Goal: Information Seeking & Learning: Learn about a topic

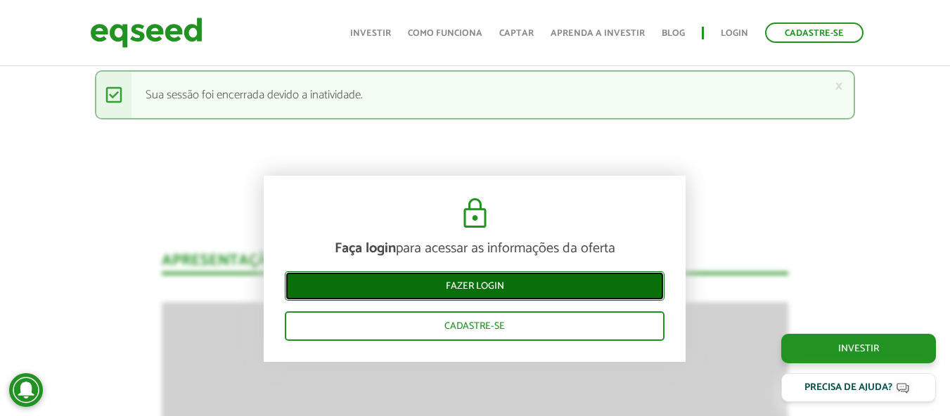
click at [423, 279] on link "Fazer login" at bounding box center [475, 286] width 380 height 30
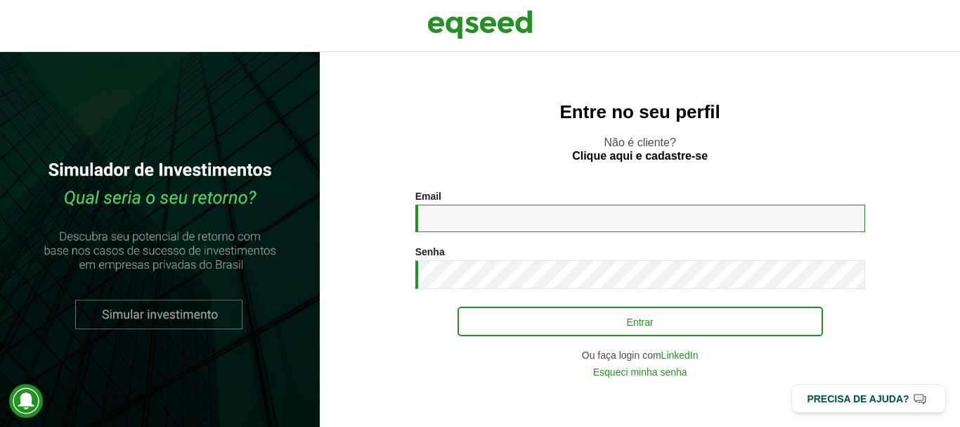
type input "**********"
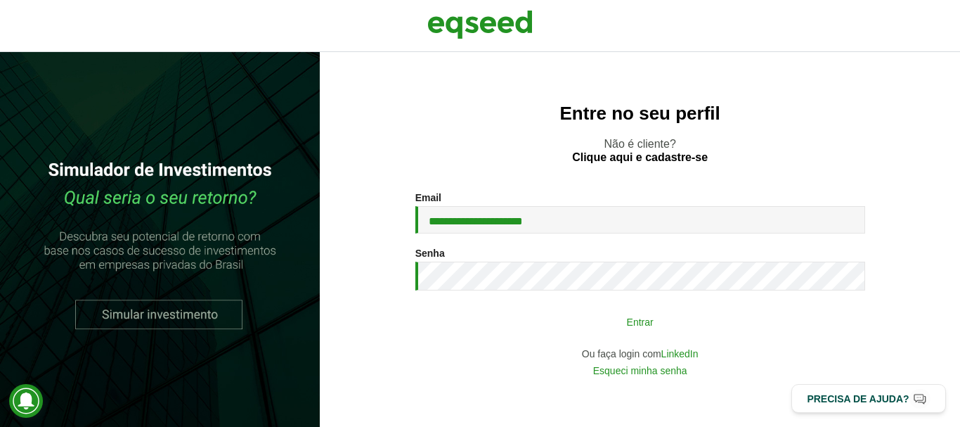
click at [565, 317] on button "Entrar" at bounding box center [641, 321] width 366 height 27
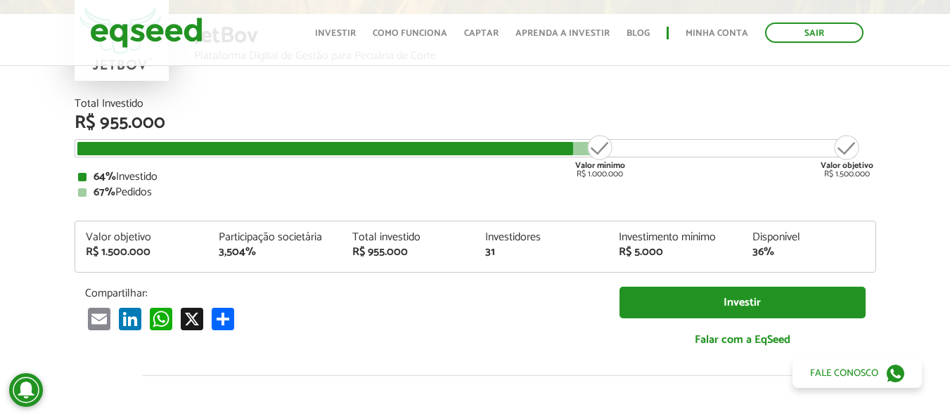
scroll to position [70, 0]
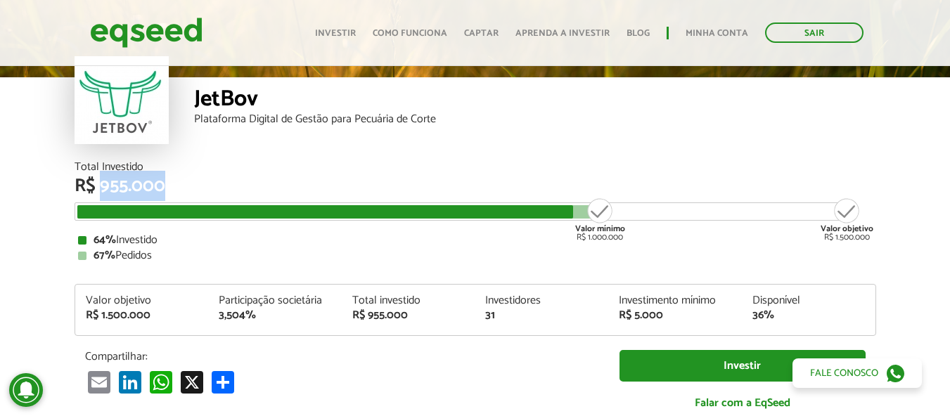
drag, startPoint x: 101, startPoint y: 189, endPoint x: 285, endPoint y: 208, distance: 185.2
click at [285, 208] on div "Total Investido R$ 955.000 Valor mínimo R$ 1.000.000 Valor objetivo R$ 1.500.00…" at bounding box center [476, 212] width 802 height 100
click at [285, 208] on div at bounding box center [325, 211] width 496 height 13
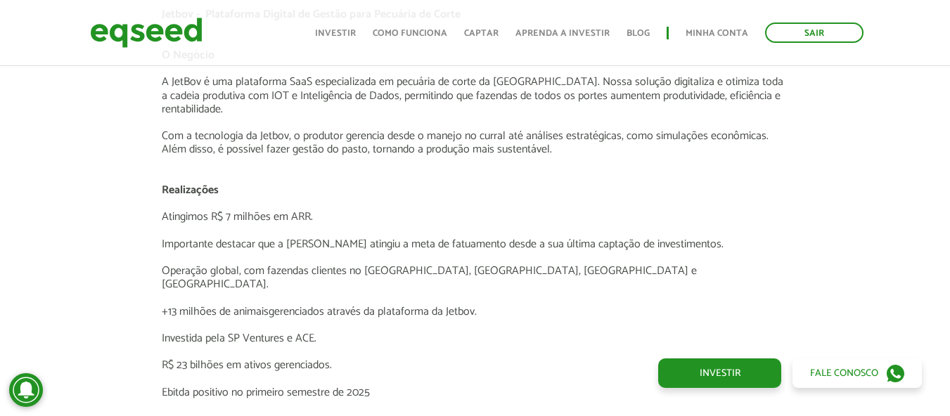
scroll to position [2391, 0]
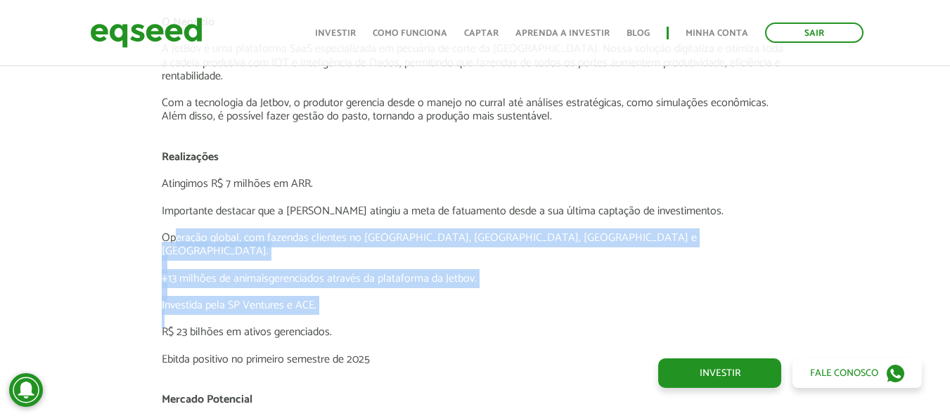
drag, startPoint x: 174, startPoint y: 240, endPoint x: 266, endPoint y: 307, distance: 114.3
click at [266, 307] on div "Jetbov - Plataforma Digital de Gestão para Pecuária de Corte O Negócio A JetBov…" at bounding box center [475, 413] width 626 height 877
click at [267, 312] on p at bounding box center [475, 318] width 626 height 13
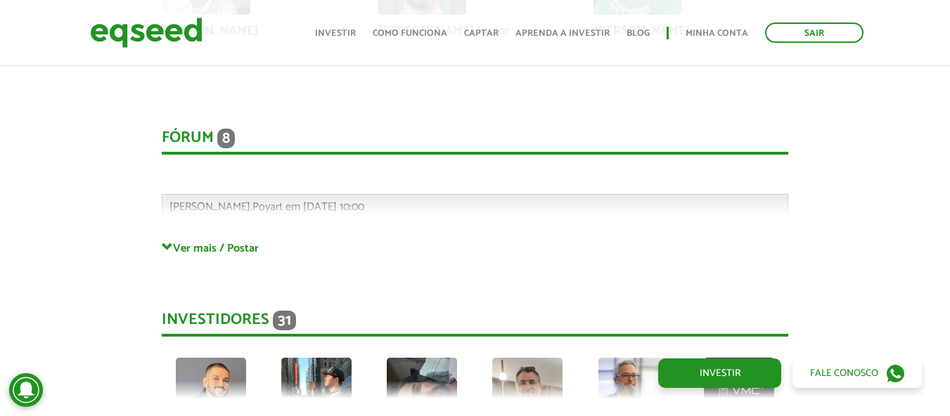
scroll to position [3656, 0]
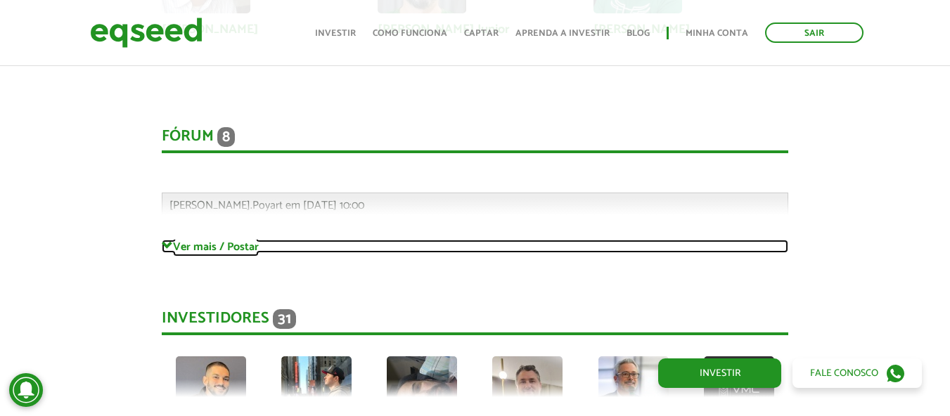
click at [199, 240] on link "Ver mais / Postar" at bounding box center [475, 246] width 626 height 13
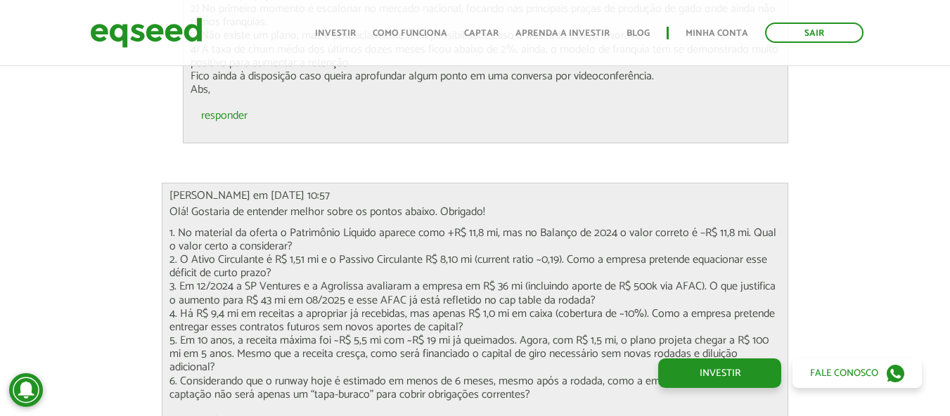
scroll to position [4500, 0]
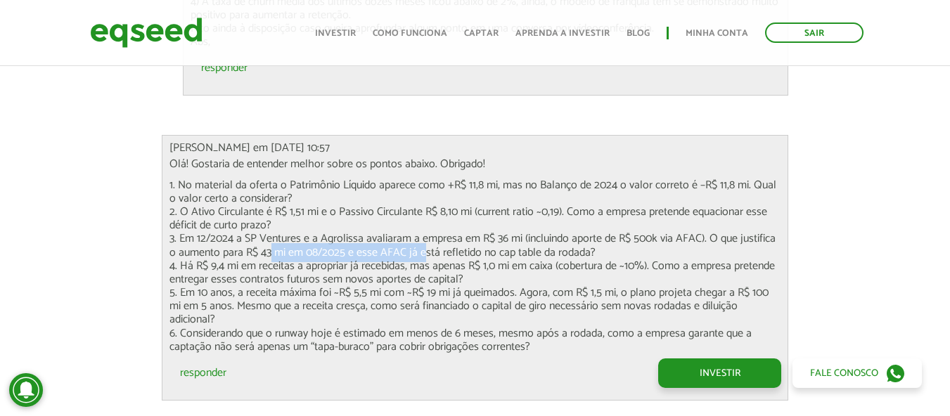
drag, startPoint x: 261, startPoint y: 240, endPoint x: 414, endPoint y: 240, distance: 153.3
click at [414, 240] on p "1. No material da oferta o Patrimônio Líquido aparece como +R$ 11,8 mi, mas no …" at bounding box center [474, 266] width 611 height 175
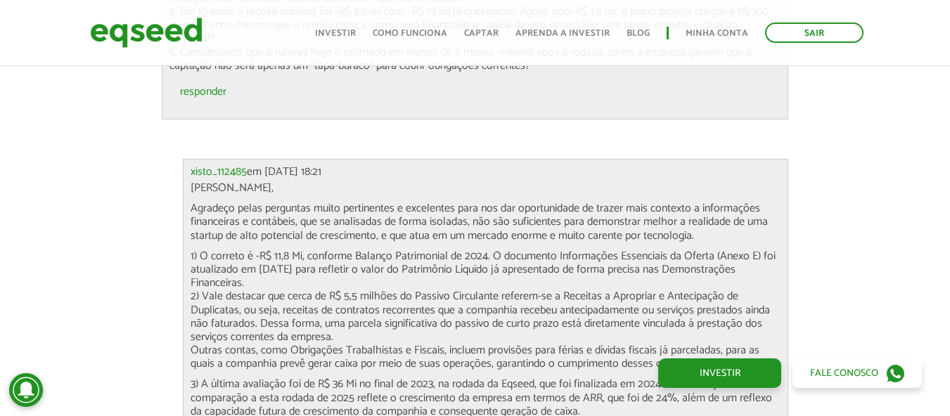
scroll to position [4852, 0]
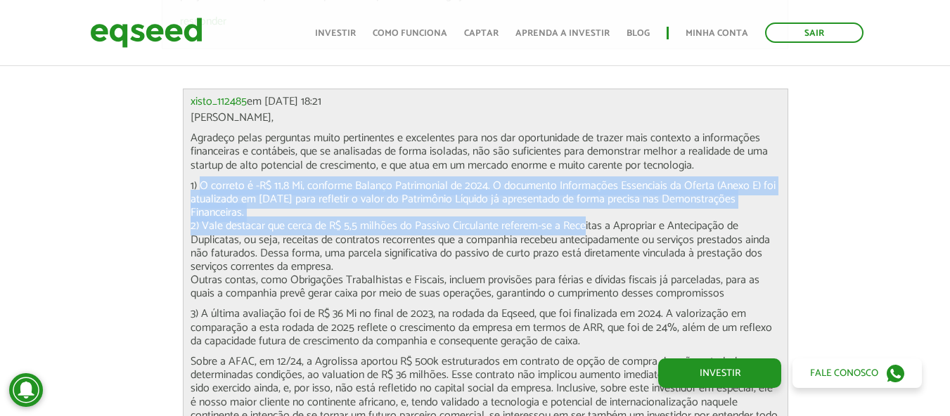
drag, startPoint x: 235, startPoint y: 157, endPoint x: 581, endPoint y: 191, distance: 347.5
click at [581, 191] on p "1) O correto é -R$ 11,8 Mi, conforme Balanço Patrimonial de 2024. O documento I…" at bounding box center [486, 240] width 590 height 122
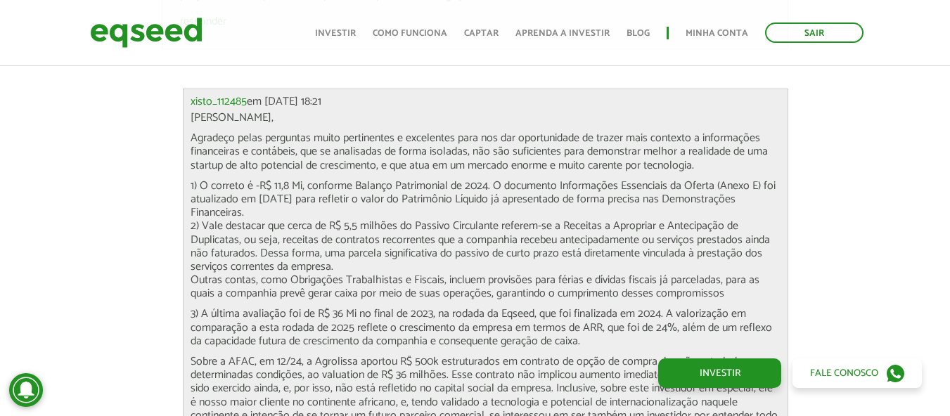
click at [545, 227] on p "1) O correto é -R$ 11,8 Mi, conforme Balanço Patrimonial de 2024. O documento I…" at bounding box center [486, 240] width 590 height 122
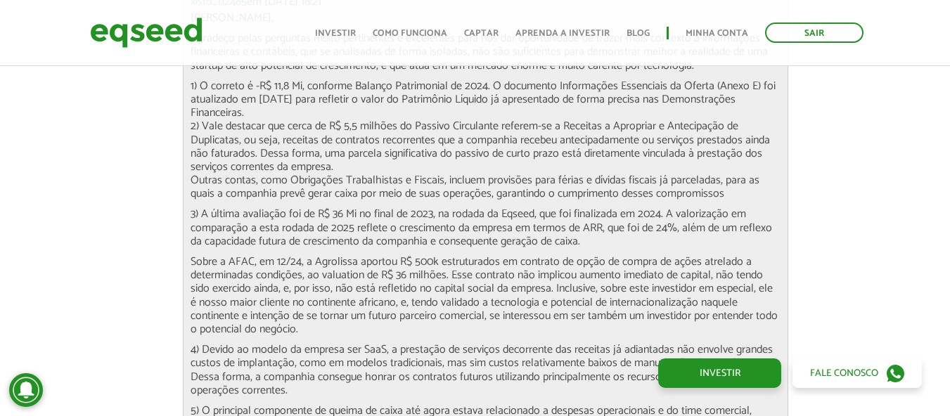
scroll to position [4992, 0]
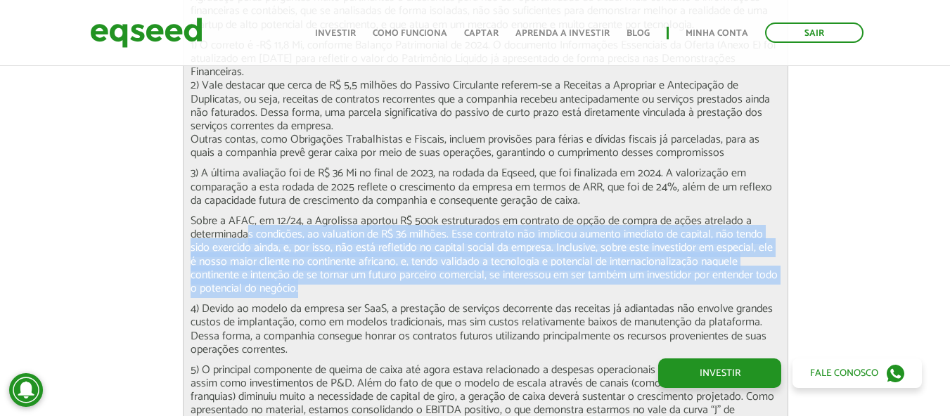
drag, startPoint x: 274, startPoint y: 209, endPoint x: 475, endPoint y: 257, distance: 206.9
click at [475, 257] on p "Sobre a AFAC, em 12/24, a Agrolissa aportou R$ 500k estruturados em contrato de…" at bounding box center [486, 254] width 590 height 81
click at [475, 262] on p "Sobre a AFAC, em 12/24, a Agrolissa aportou R$ 500k estruturados em contrato de…" at bounding box center [486, 254] width 590 height 81
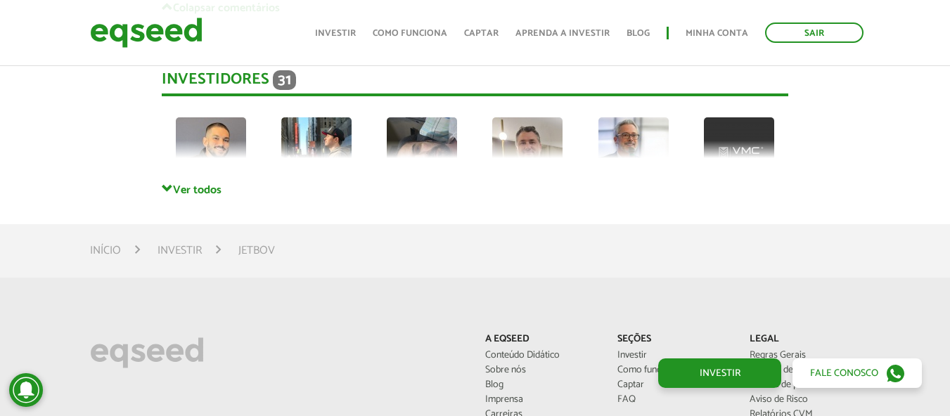
scroll to position [6750, 0]
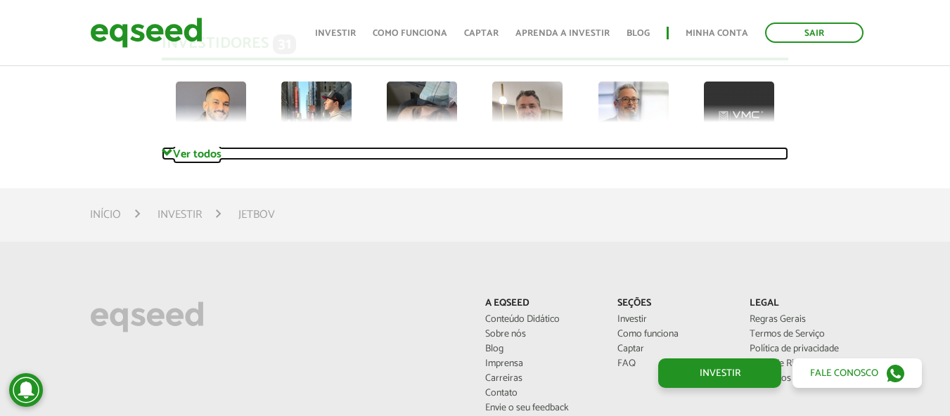
click at [191, 147] on link "Ver todos" at bounding box center [475, 153] width 626 height 13
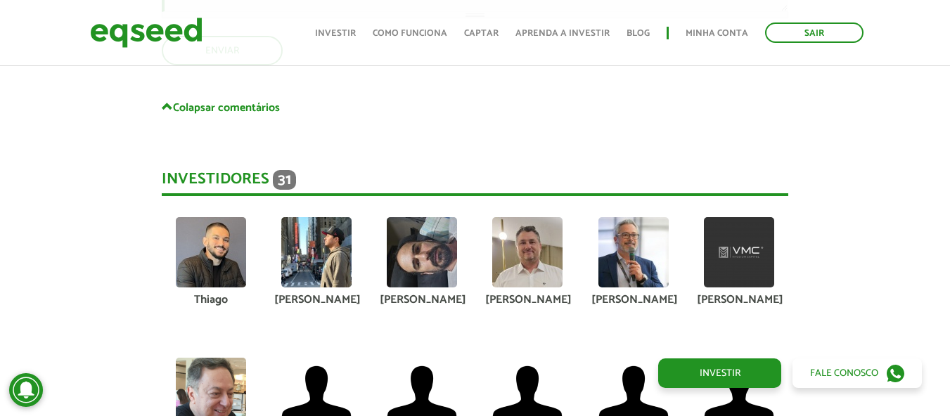
scroll to position [6609, 0]
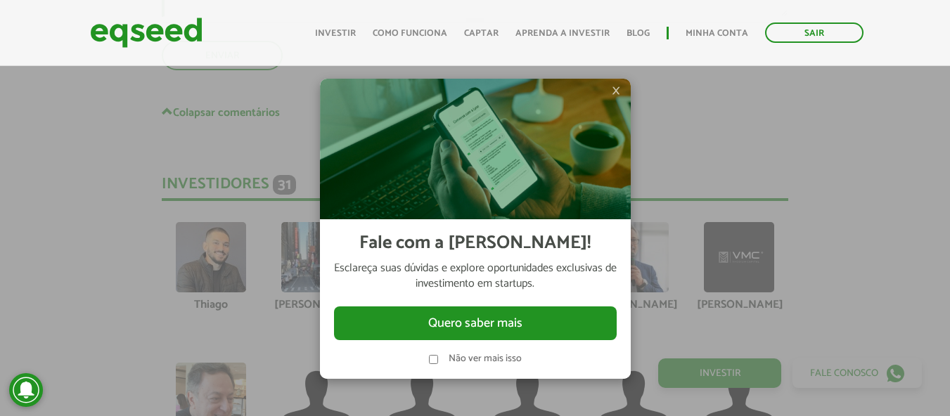
click at [472, 363] on label "Não ver mais isso" at bounding box center [485, 359] width 73 height 10
click at [617, 91] on span "×" at bounding box center [616, 90] width 8 height 17
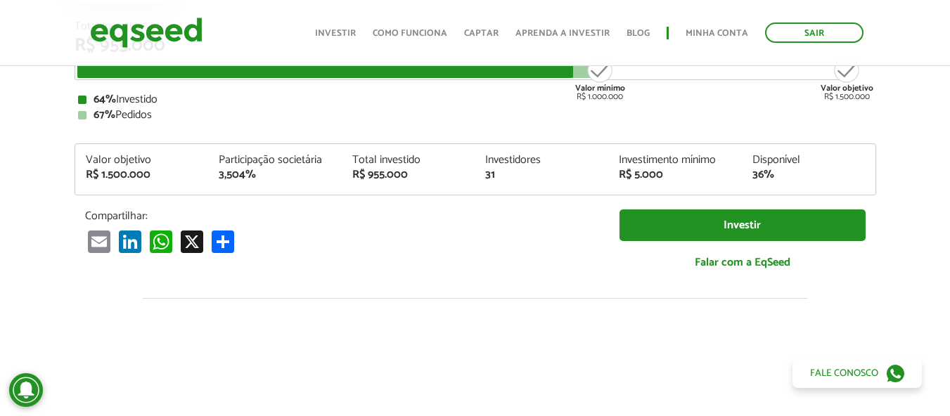
scroll to position [352, 0]
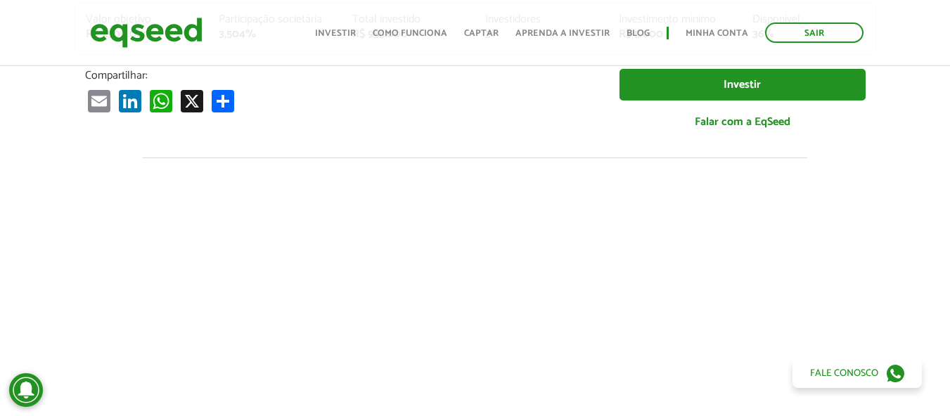
click at [427, 103] on div "Email LinkedIn WhatsApp X Compartilhar" at bounding box center [341, 100] width 513 height 23
